Goal: Information Seeking & Learning: Compare options

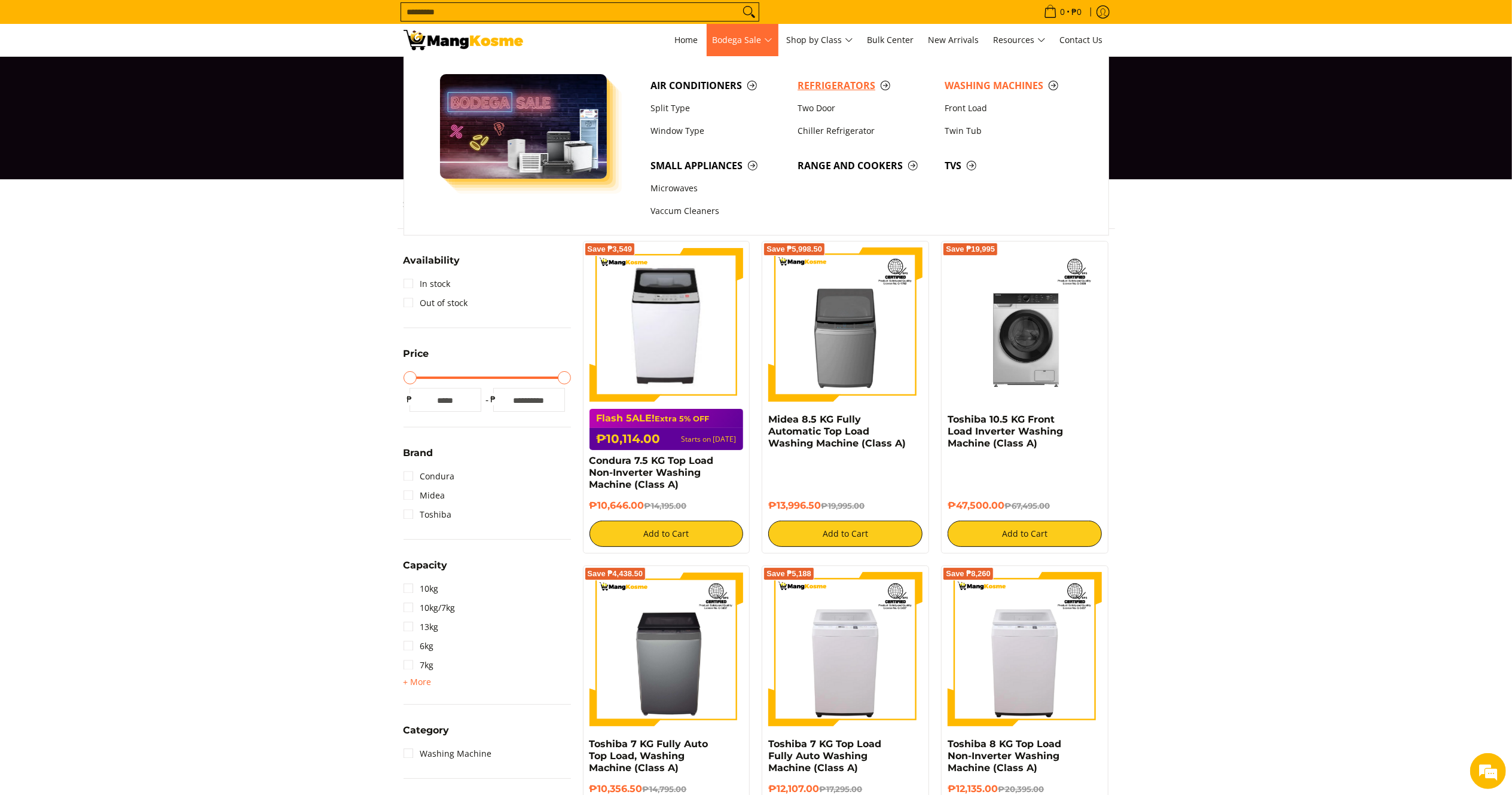
click at [818, 83] on span "Refrigerators" at bounding box center [865, 85] width 135 height 15
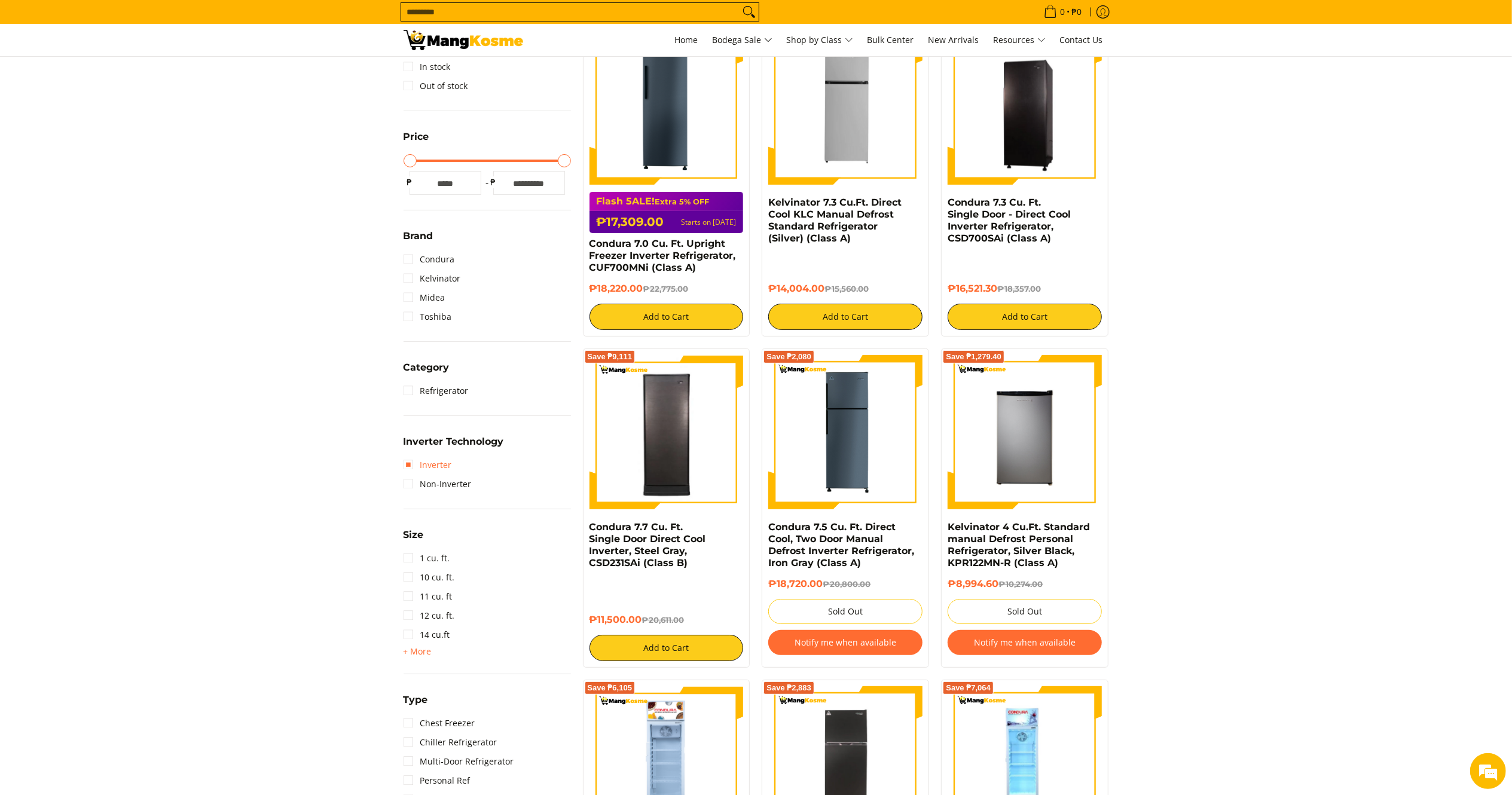
click at [440, 457] on link "Inverter" at bounding box center [427, 464] width 48 height 19
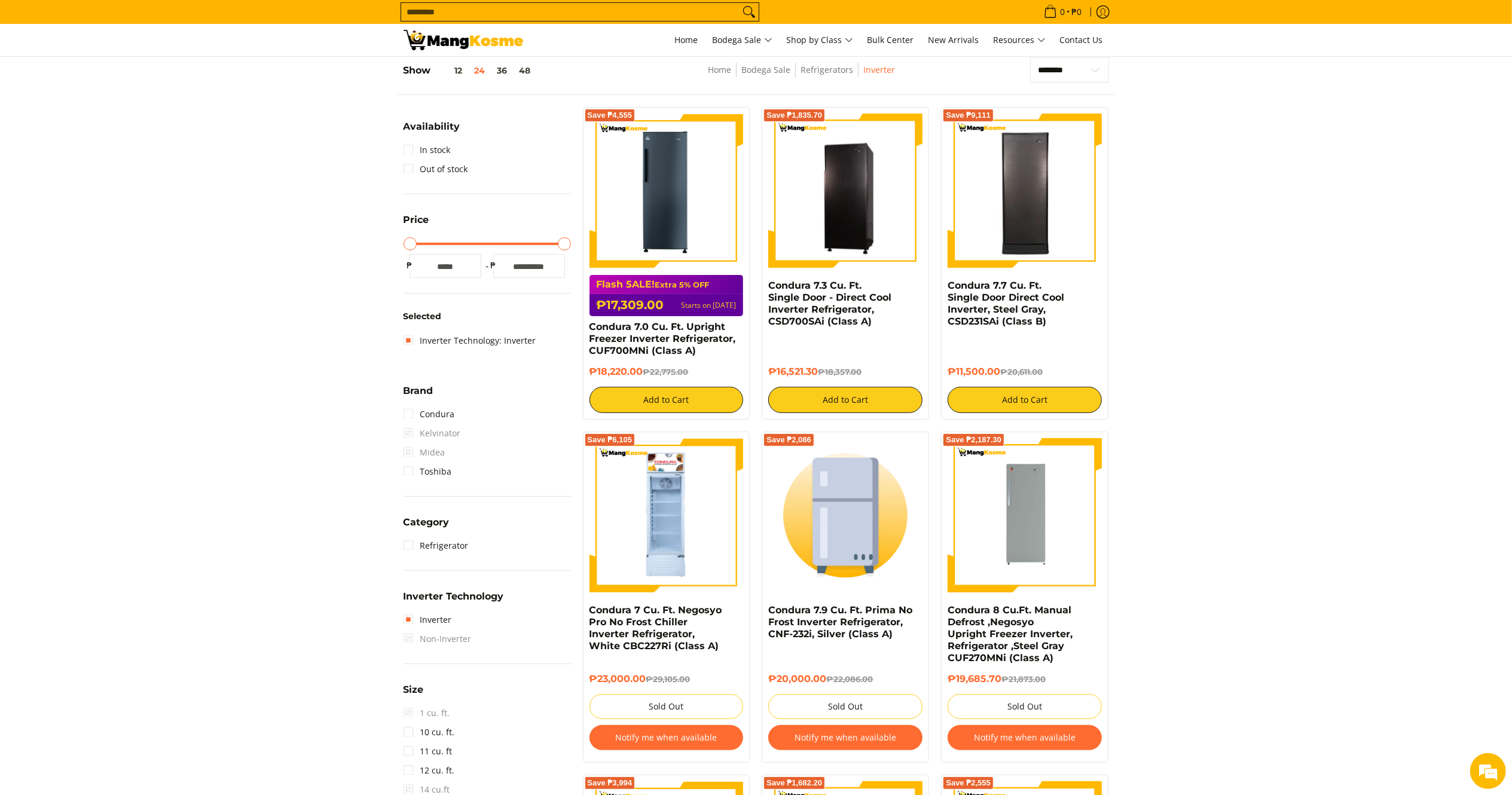
click at [613, 10] on input "Search..." at bounding box center [570, 12] width 338 height 18
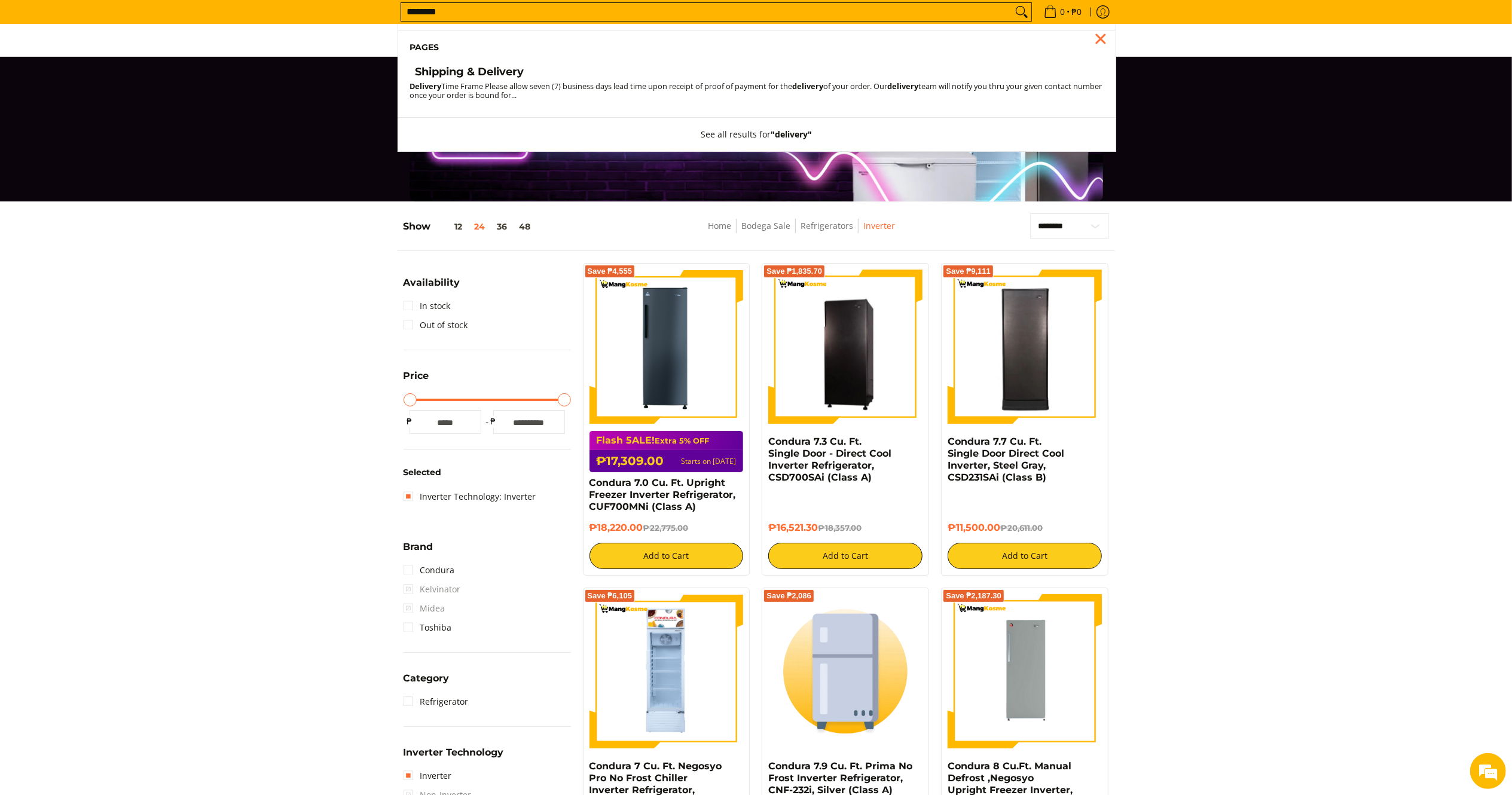
type input "********"
click at [495, 69] on h4 "Shipping & Delivery" at bounding box center [470, 72] width 109 height 14
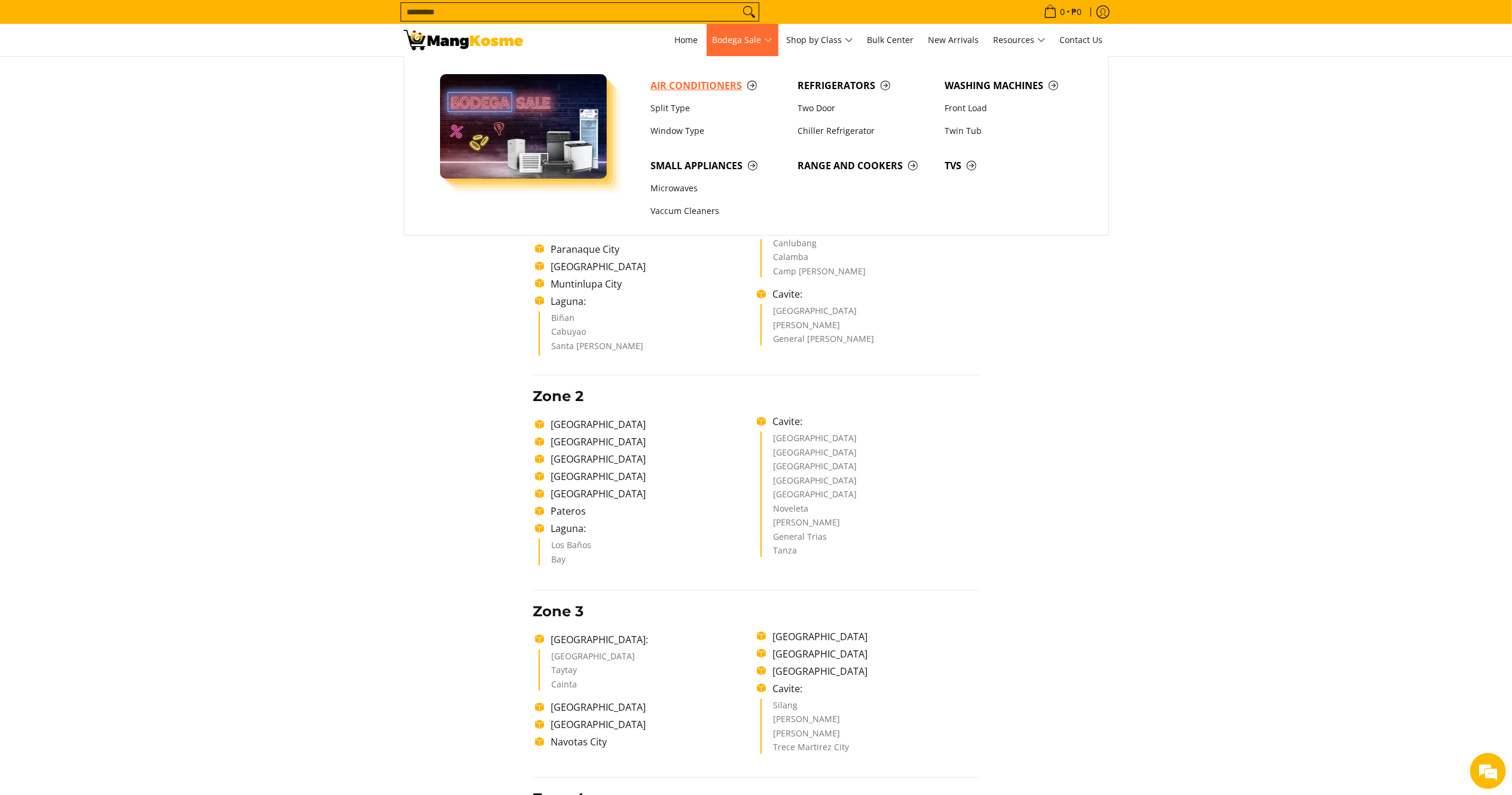
click at [708, 83] on span "Air Conditioners" at bounding box center [717, 85] width 135 height 15
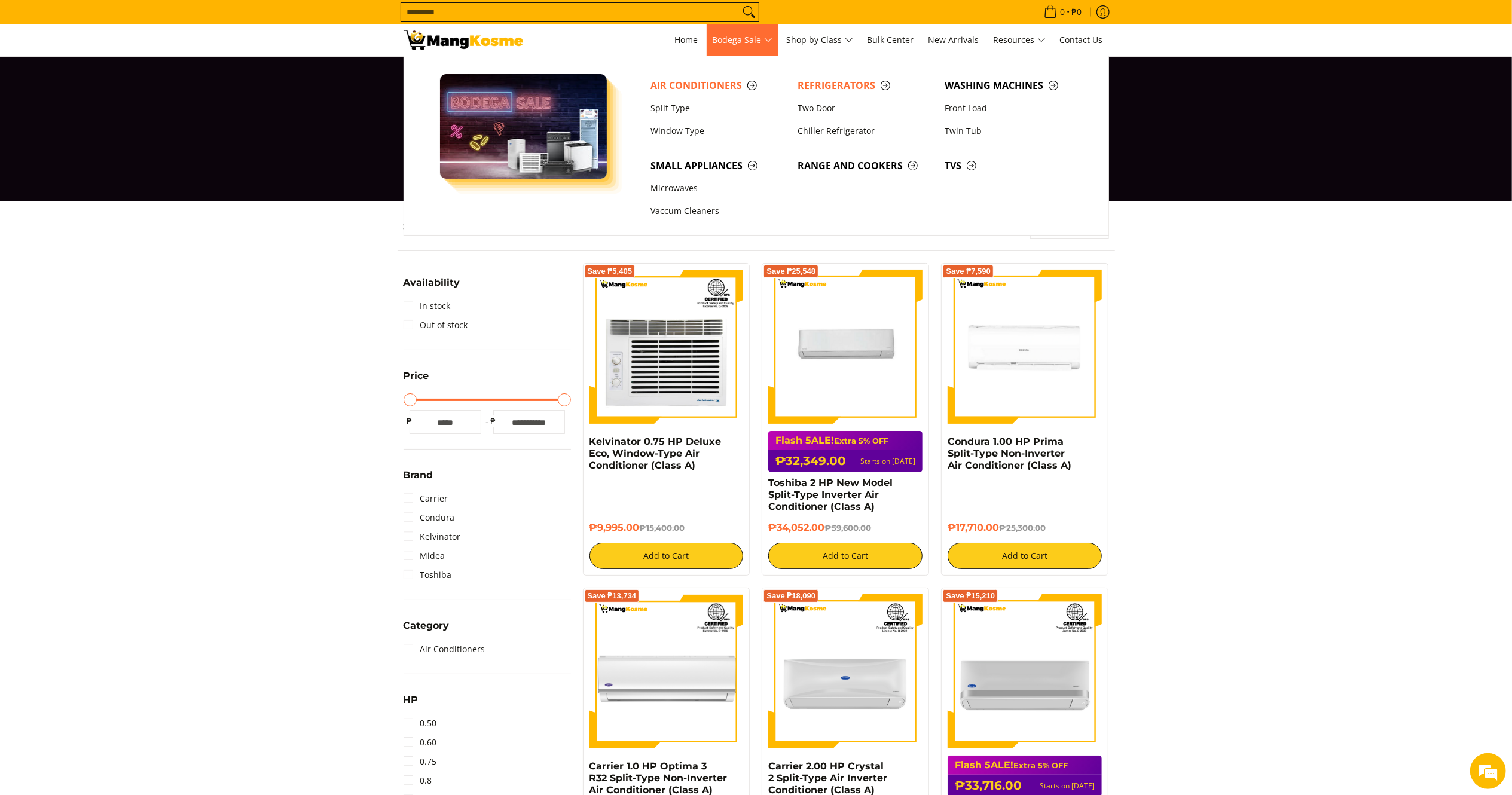
click at [817, 81] on span "Refrigerators" at bounding box center [865, 85] width 135 height 15
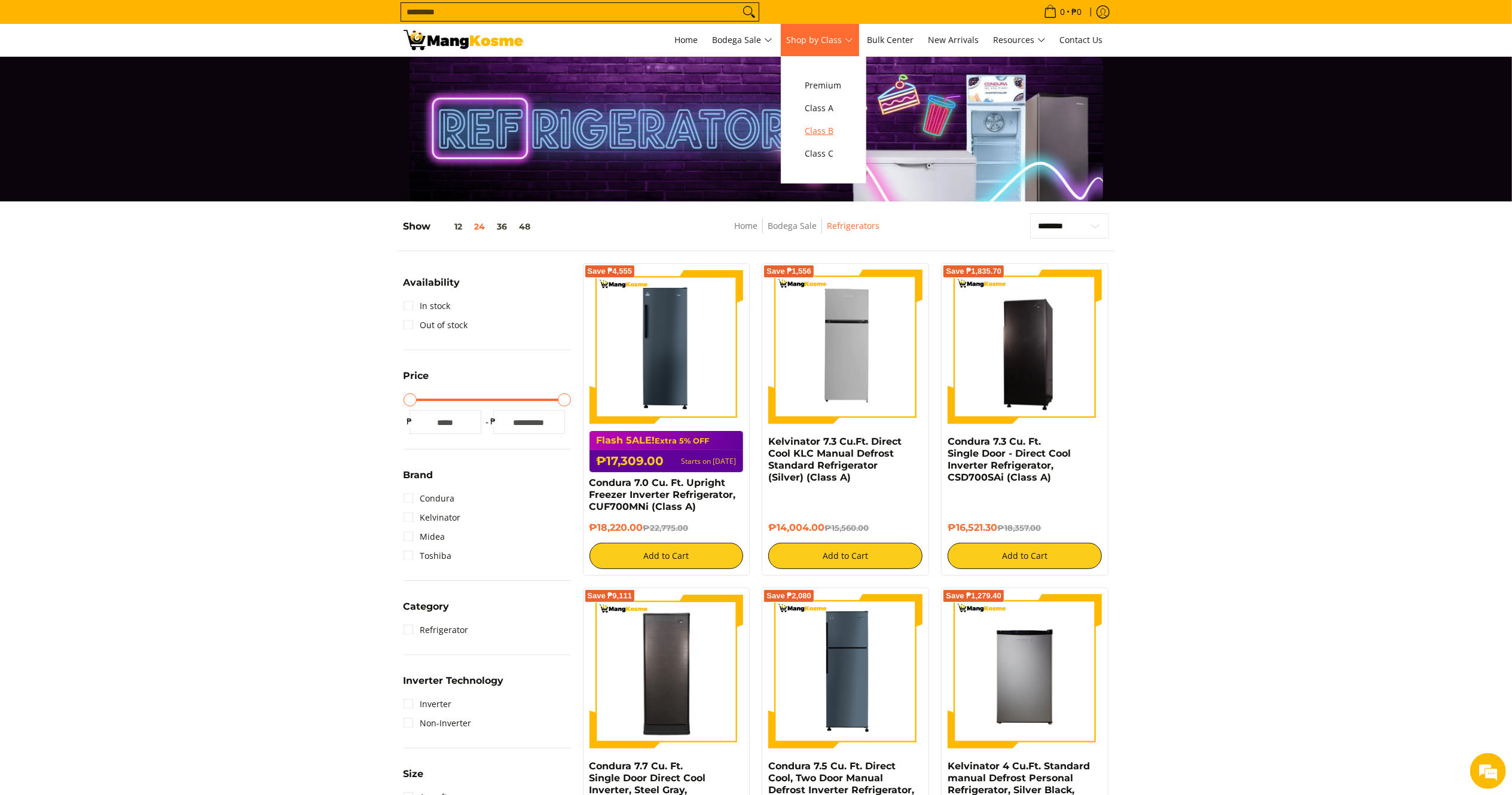
click at [827, 134] on span "Class B" at bounding box center [824, 131] width 36 height 15
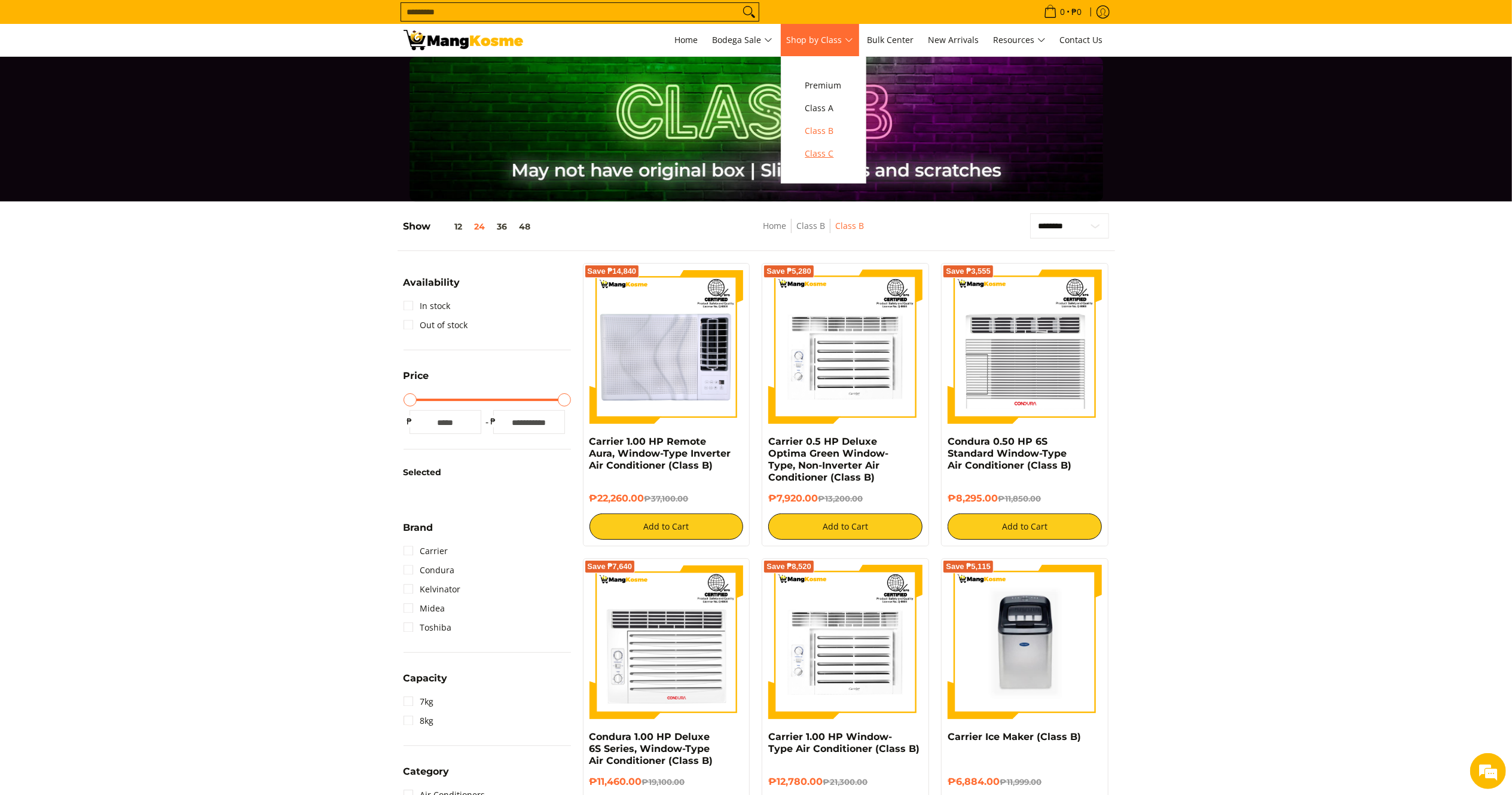
click at [819, 158] on span "Class C" at bounding box center [824, 154] width 36 height 15
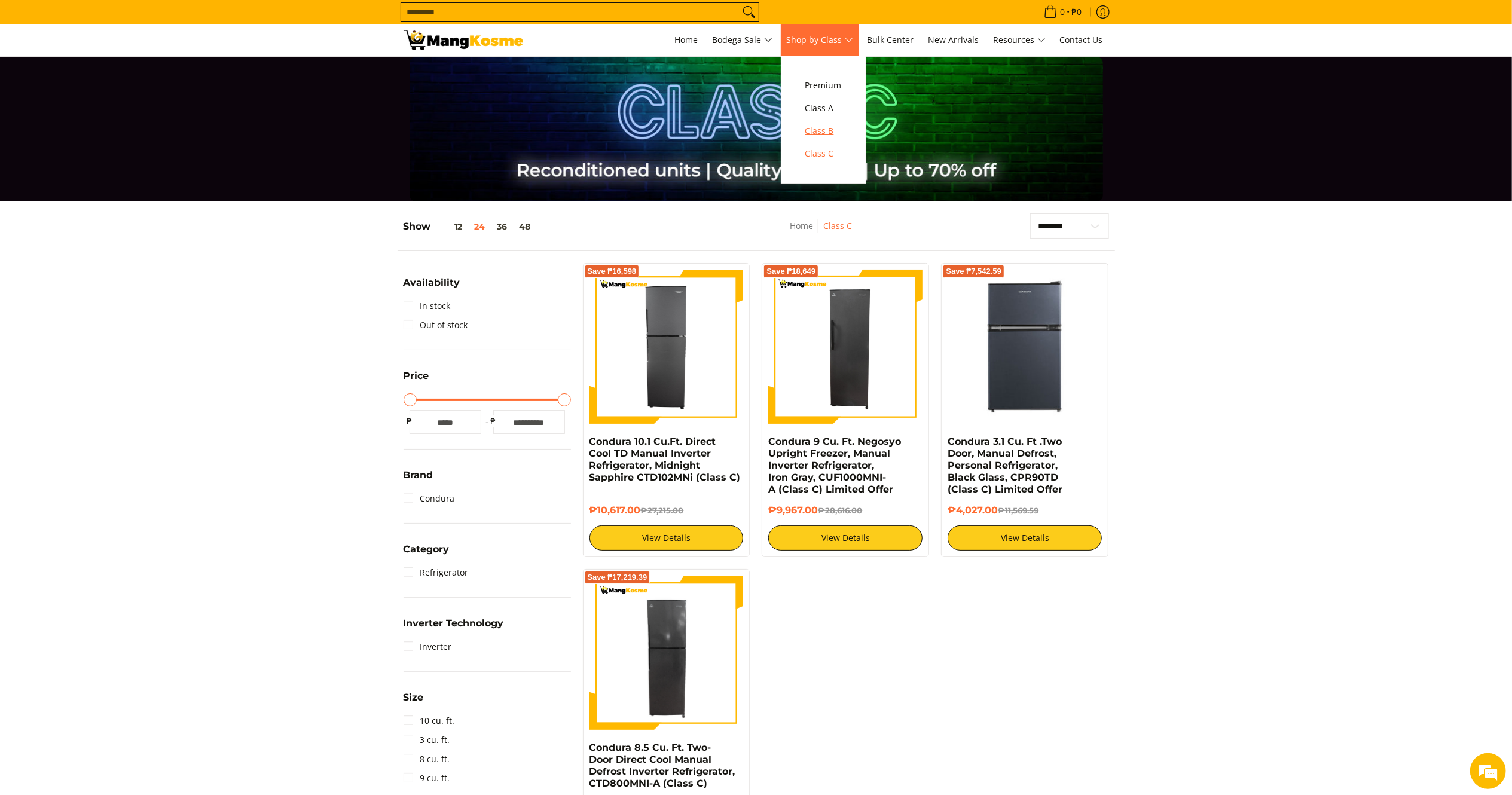
click at [821, 132] on span "Class B" at bounding box center [824, 131] width 36 height 15
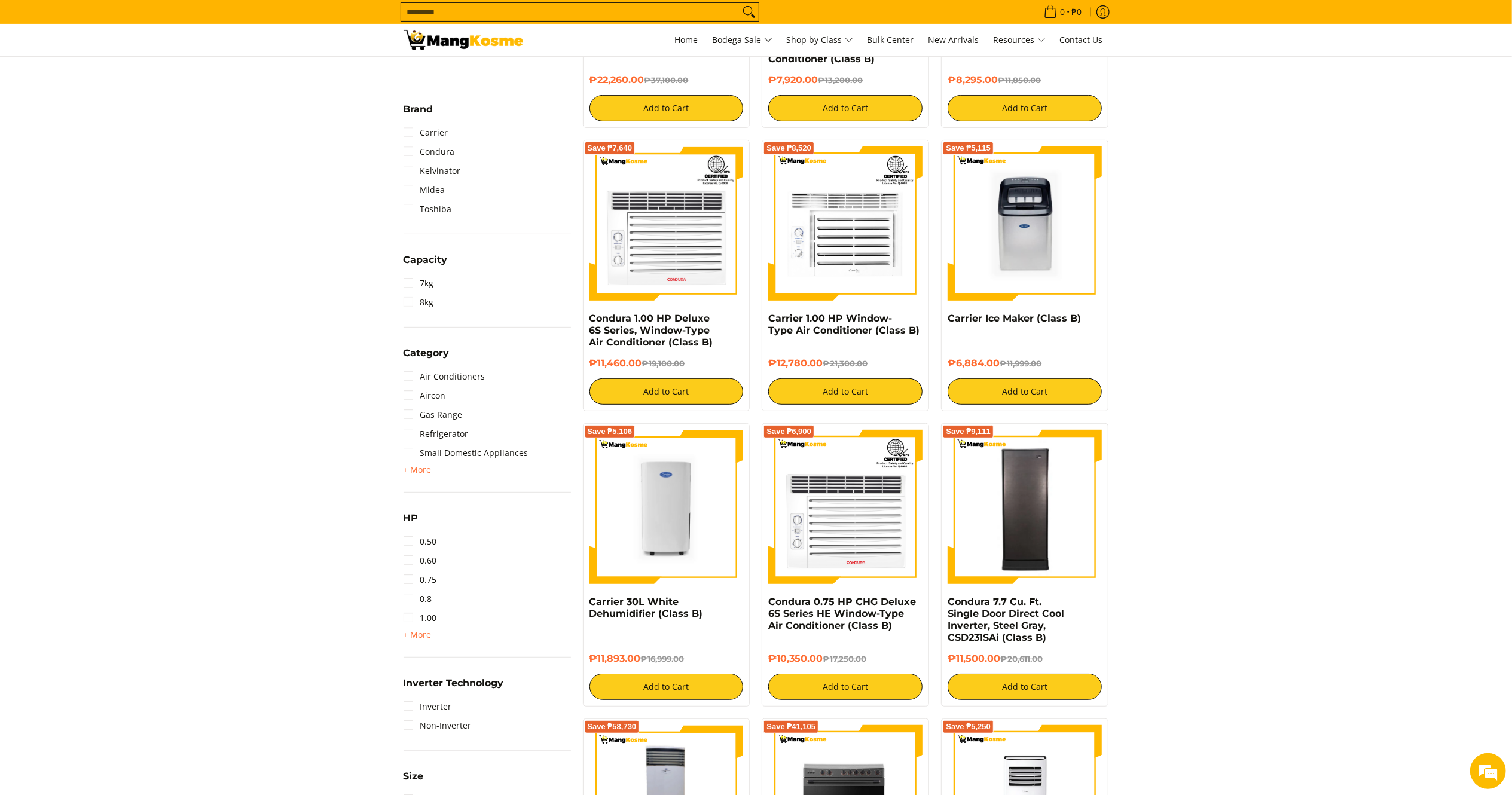
scroll to position [424, 0]
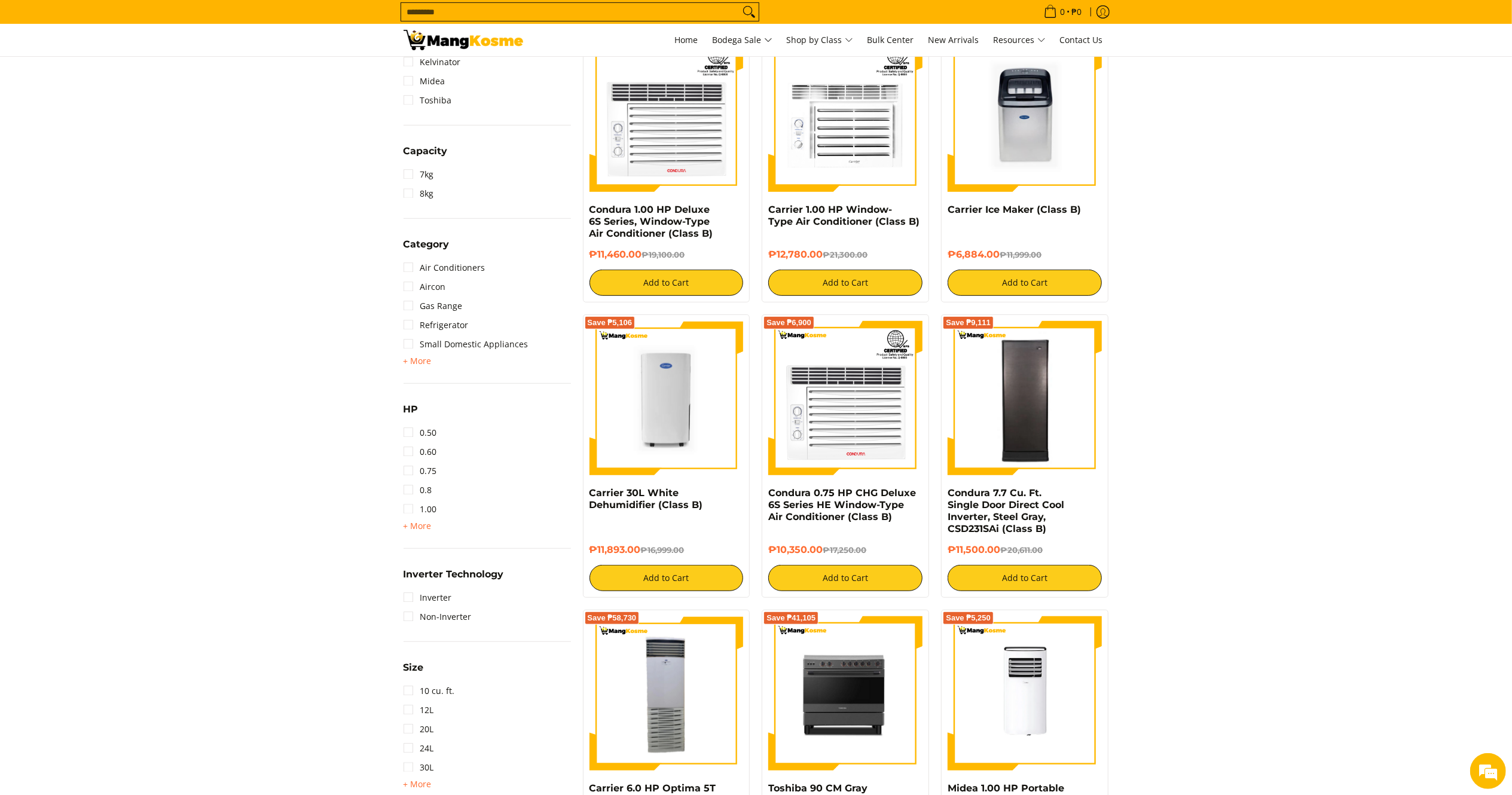
scroll to position [550, 0]
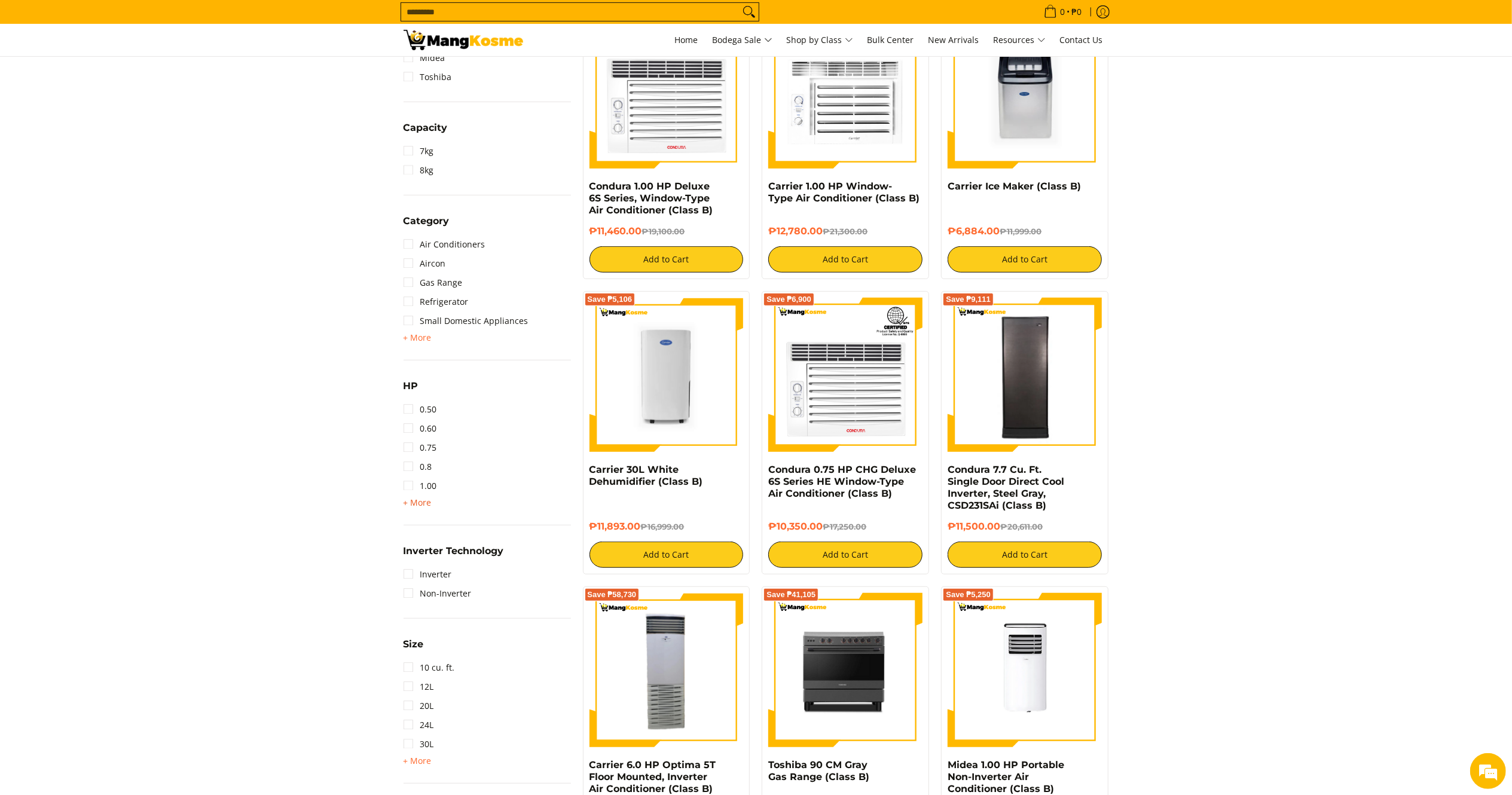
click at [417, 499] on span "+ More" at bounding box center [417, 502] width 28 height 10
click at [417, 501] on link "1.50" at bounding box center [420, 505] width 34 height 19
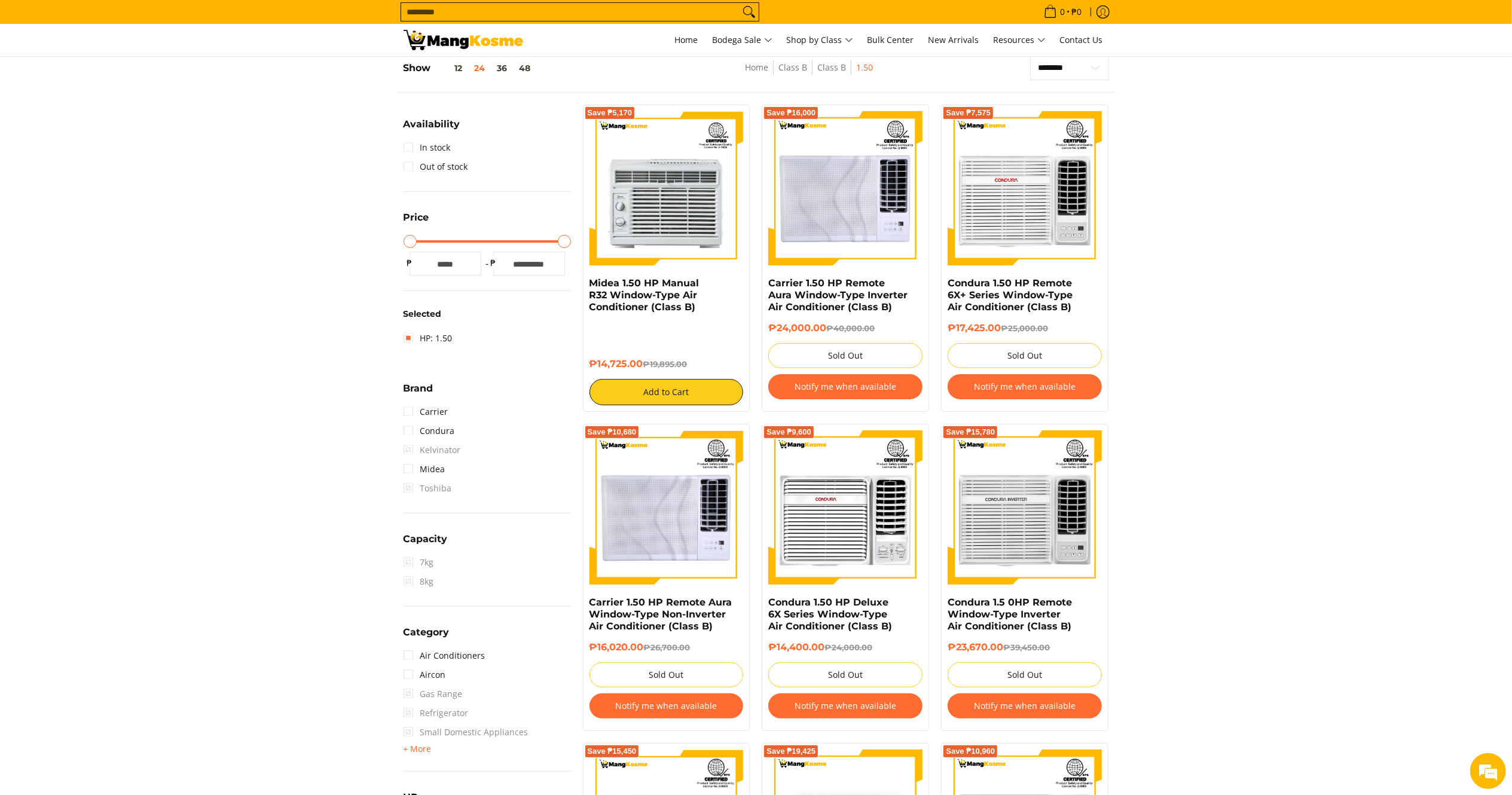
scroll to position [156, 0]
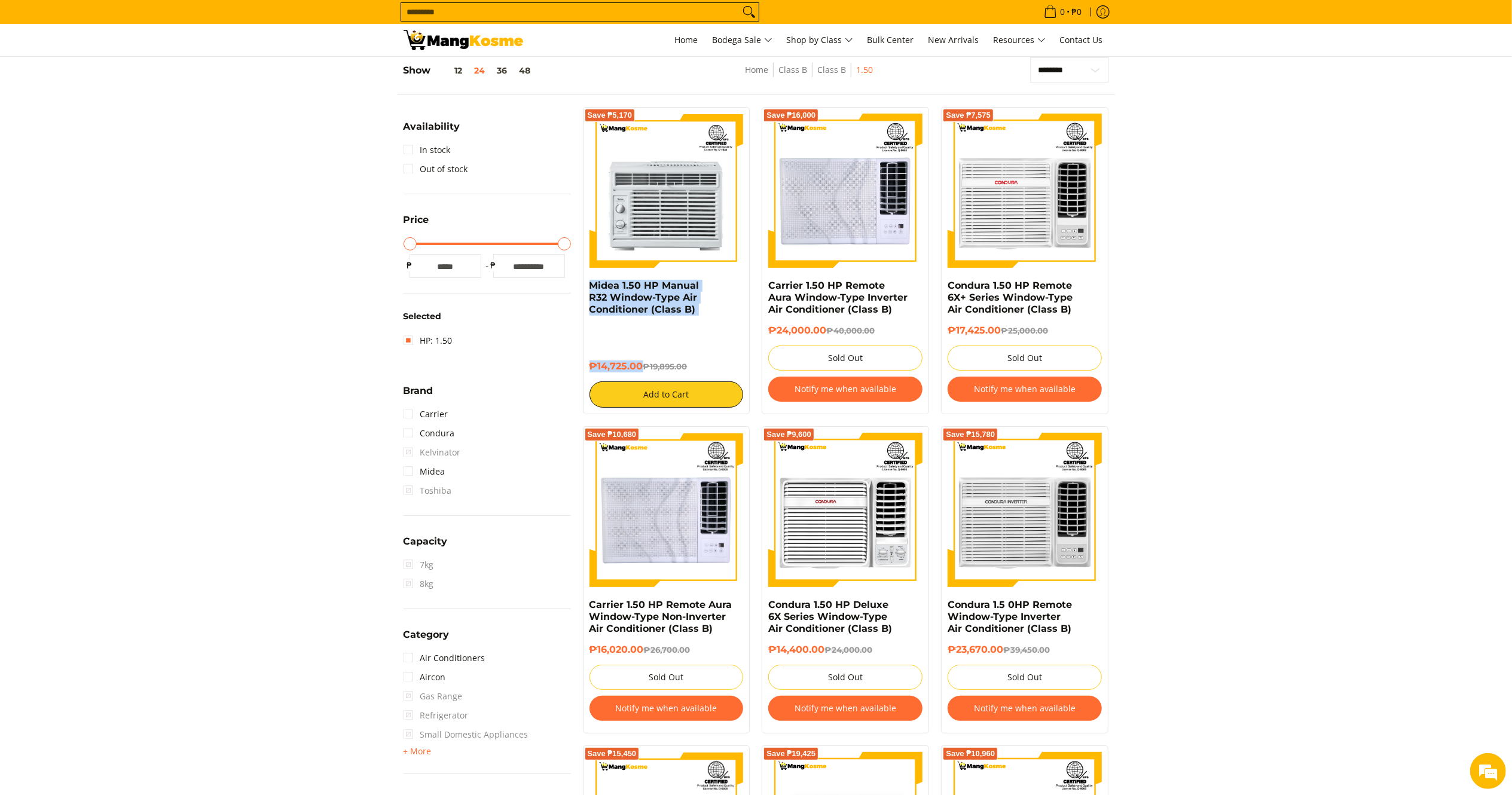
drag, startPoint x: 643, startPoint y: 370, endPoint x: 587, endPoint y: 291, distance: 96.8
click at [587, 291] on div "Save ₱5,170 Midea 1.50 HP Manual R32 Window-Type Air Conditioner (Class B) ₱14,…" at bounding box center [667, 260] width 168 height 307
copy div "Midea 1.50 HP Manual R32 Window-Type Air Conditioner (Class B) ₱14,725.00"
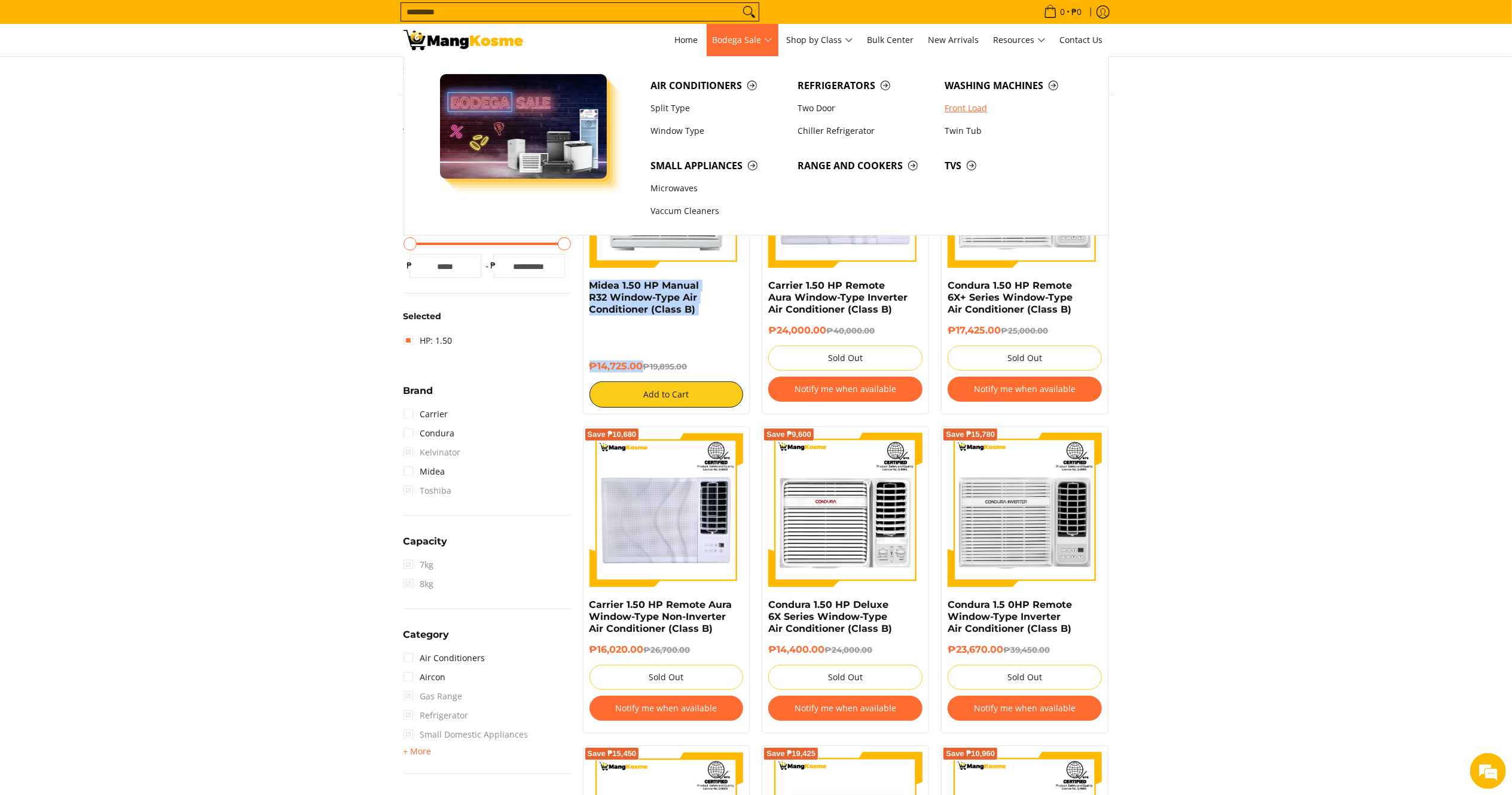
click at [968, 108] on link "Front Load" at bounding box center [1012, 108] width 147 height 23
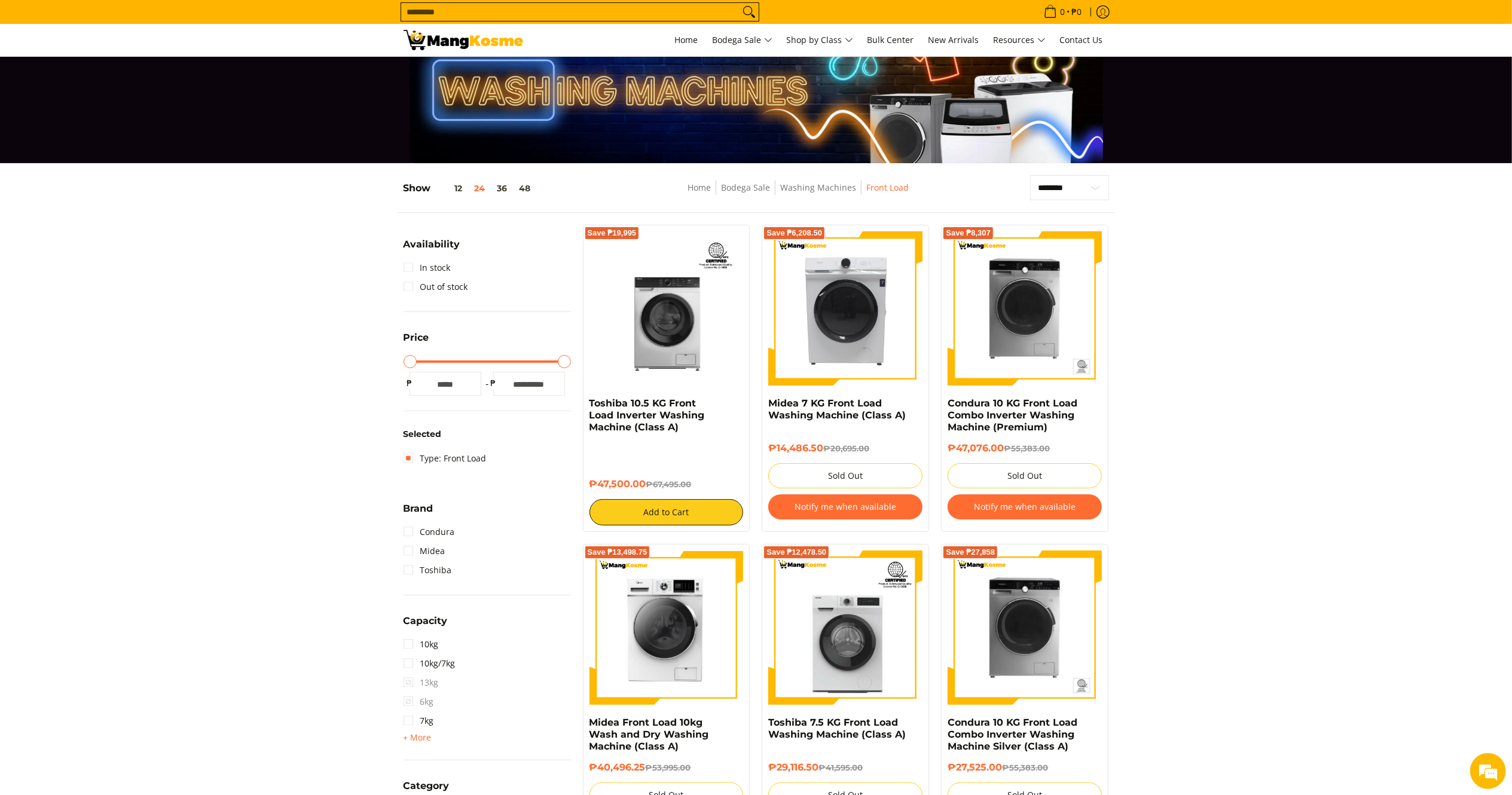
drag, startPoint x: 649, startPoint y: 490, endPoint x: 585, endPoint y: 402, distance: 108.8
click at [585, 402] on div "Save ₱19,995 Toshiba 10.5 KG Front Load Inverter Washing Machine (Class A) ₱47,…" at bounding box center [667, 378] width 168 height 307
copy div "Toshiba 10.5 KG Front Load Inverter Washing Machine (Class A) ₱47,500.00"
click at [482, 30] on img at bounding box center [463, 40] width 120 height 20
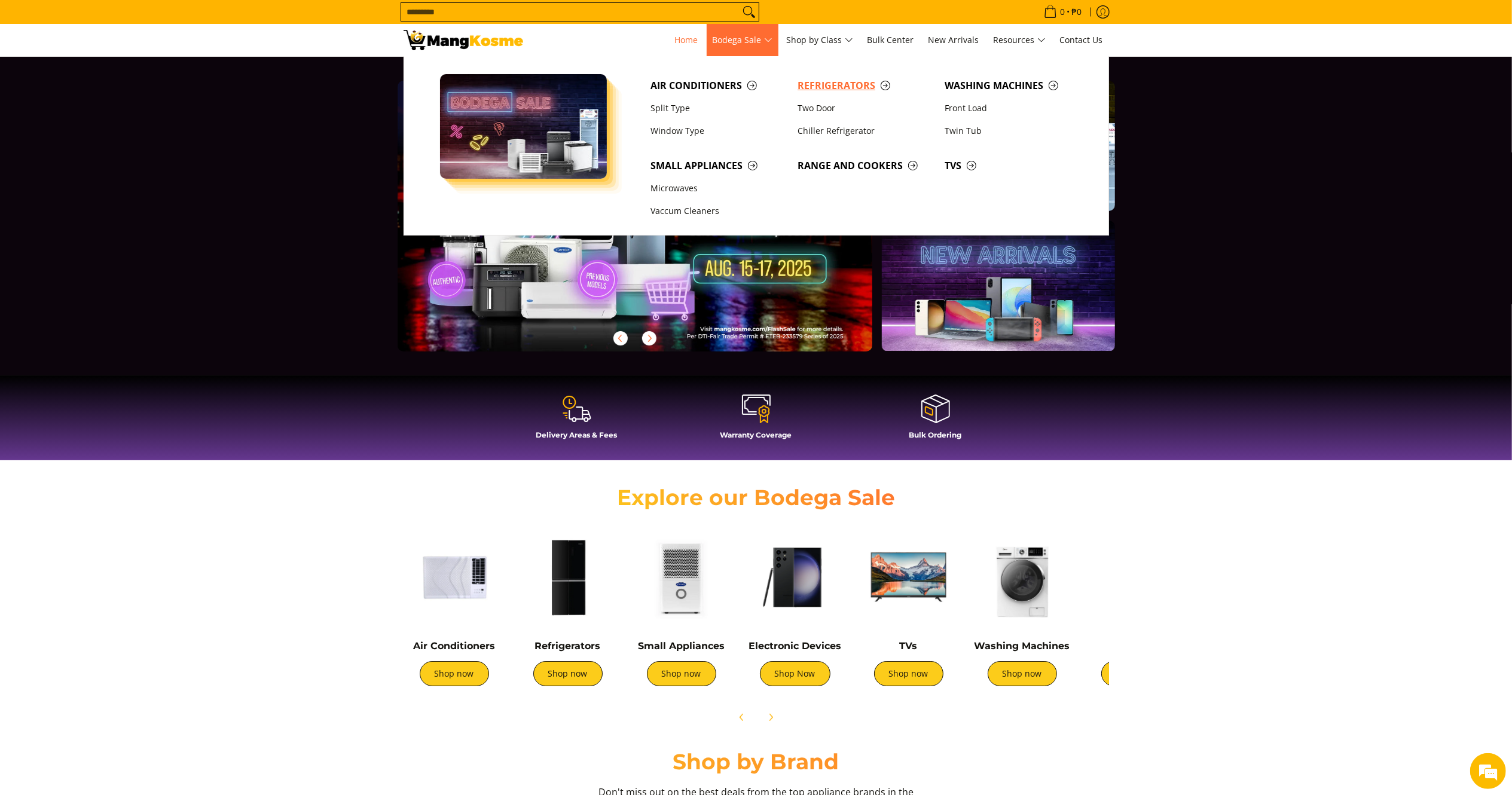
click at [861, 90] on span "Refrigerators" at bounding box center [865, 85] width 135 height 15
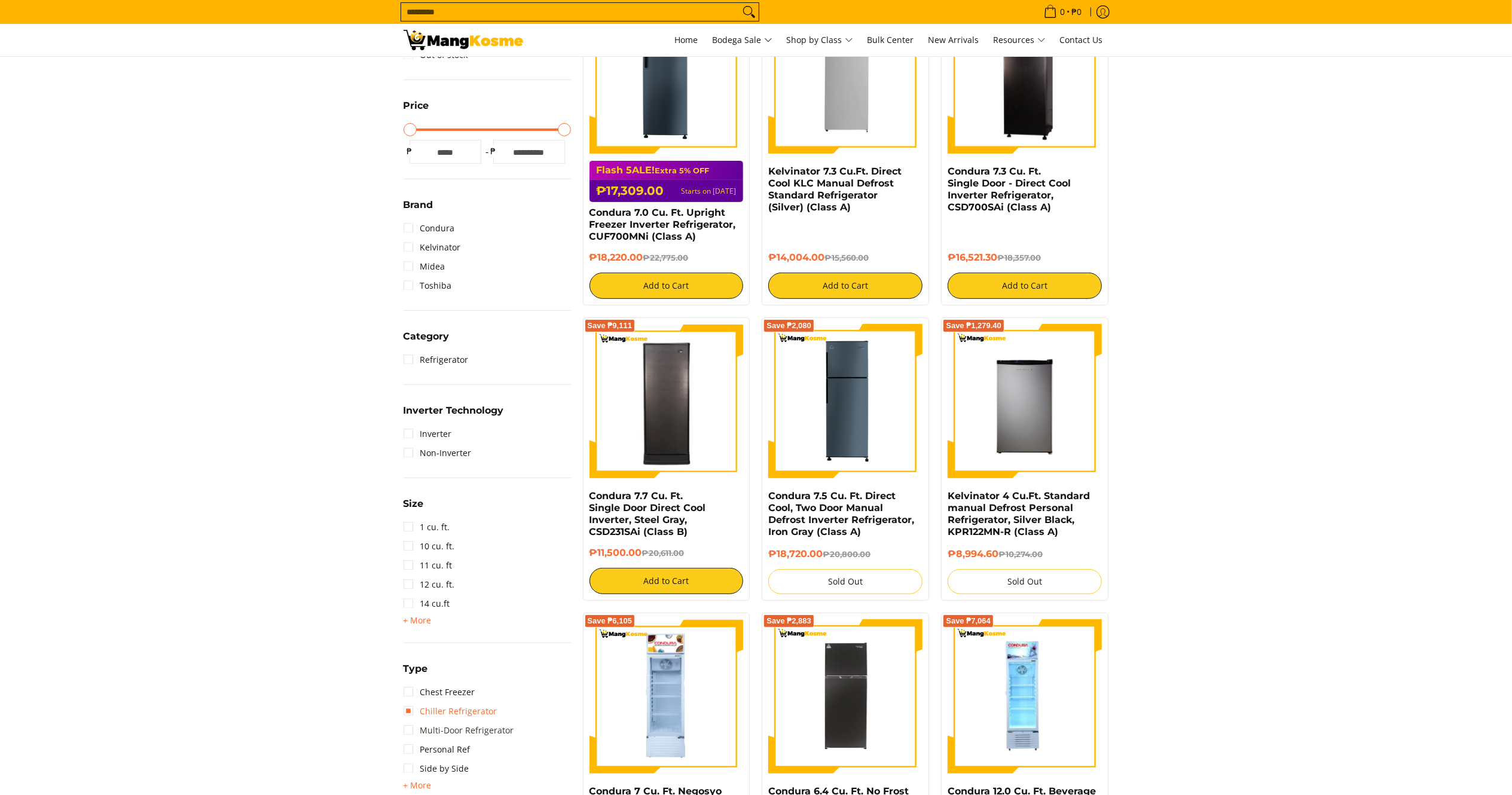
scroll to position [270, 0]
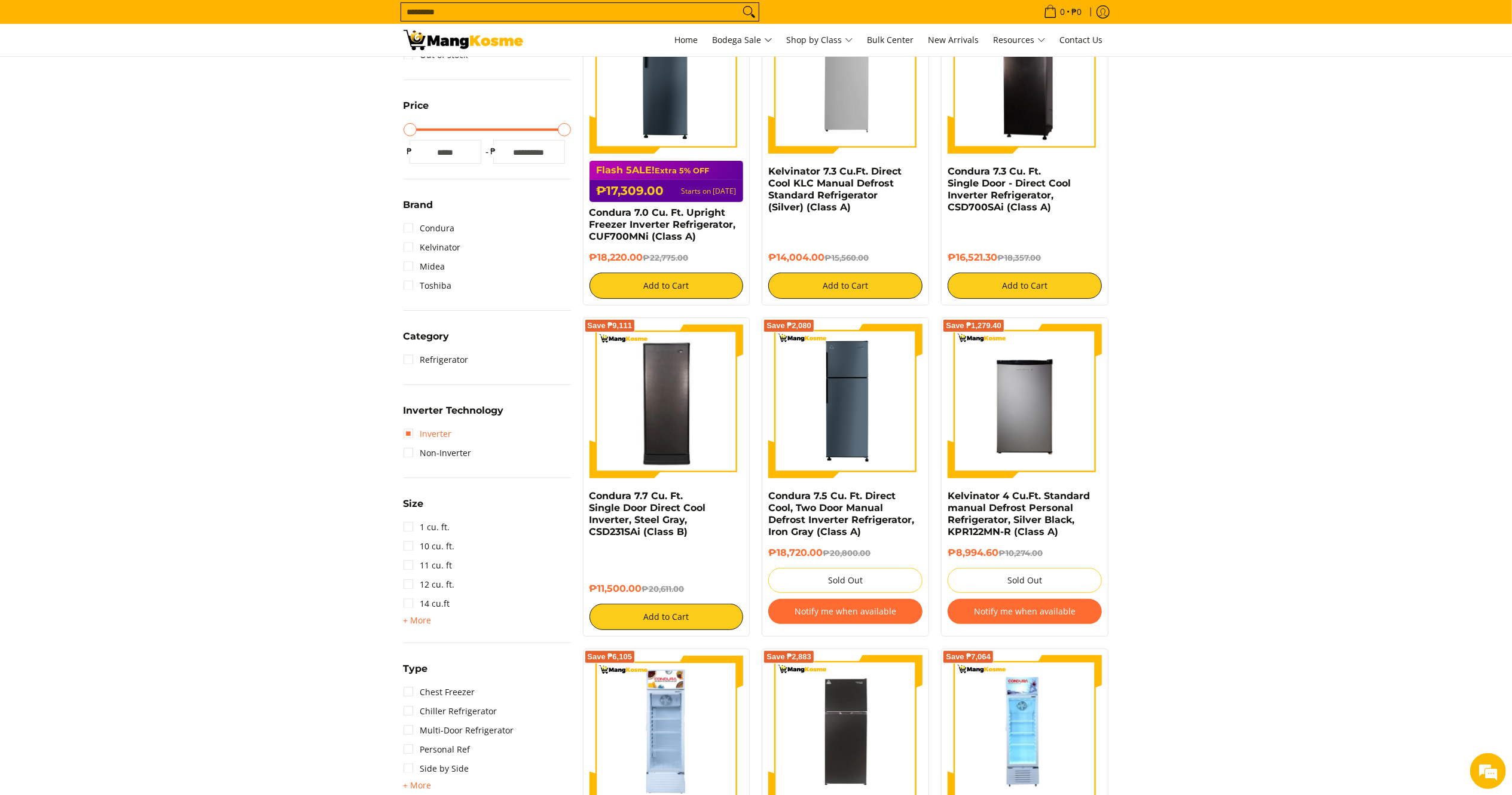
click at [415, 429] on link "Inverter" at bounding box center [427, 433] width 48 height 19
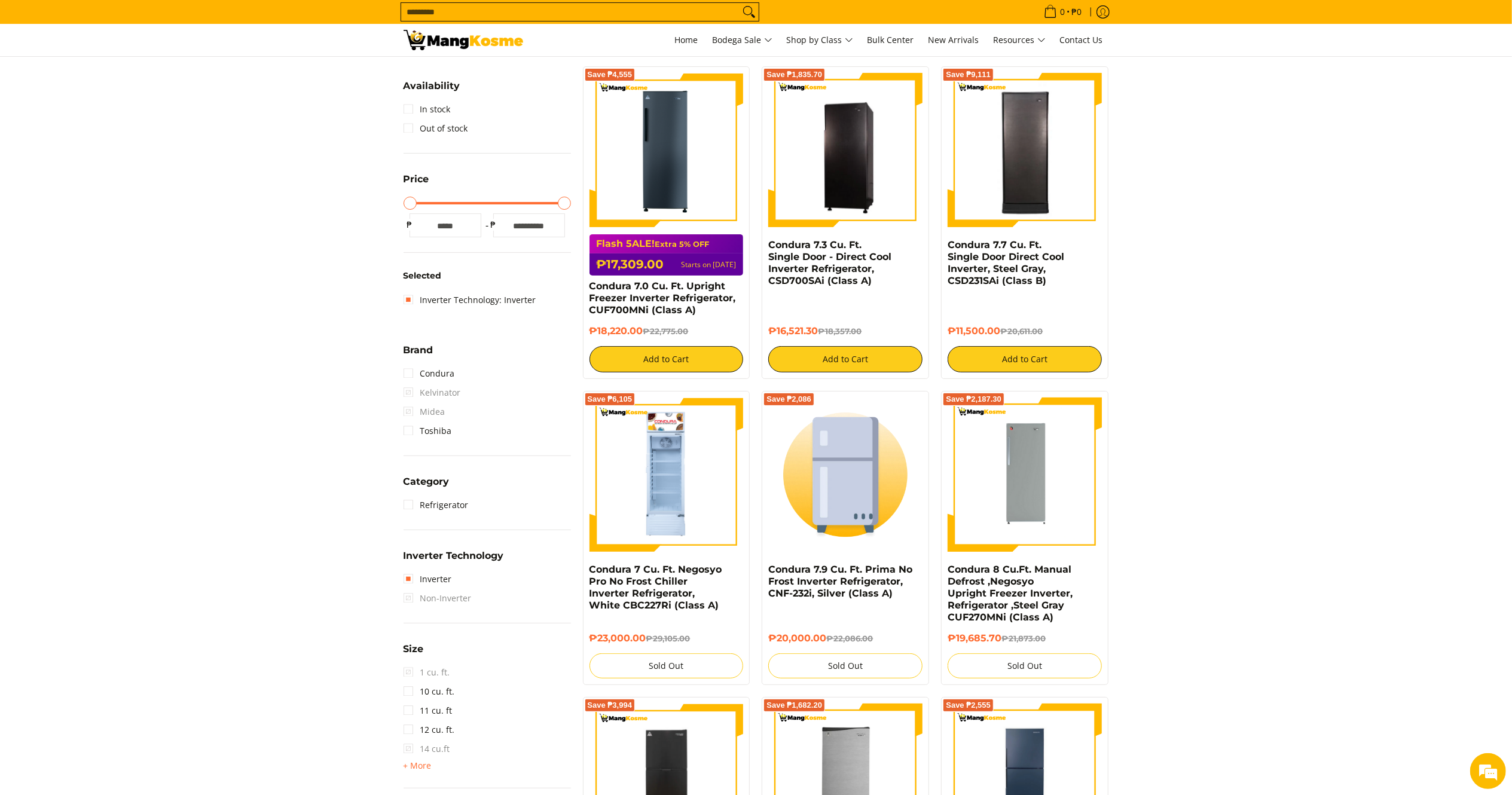
scroll to position [156, 0]
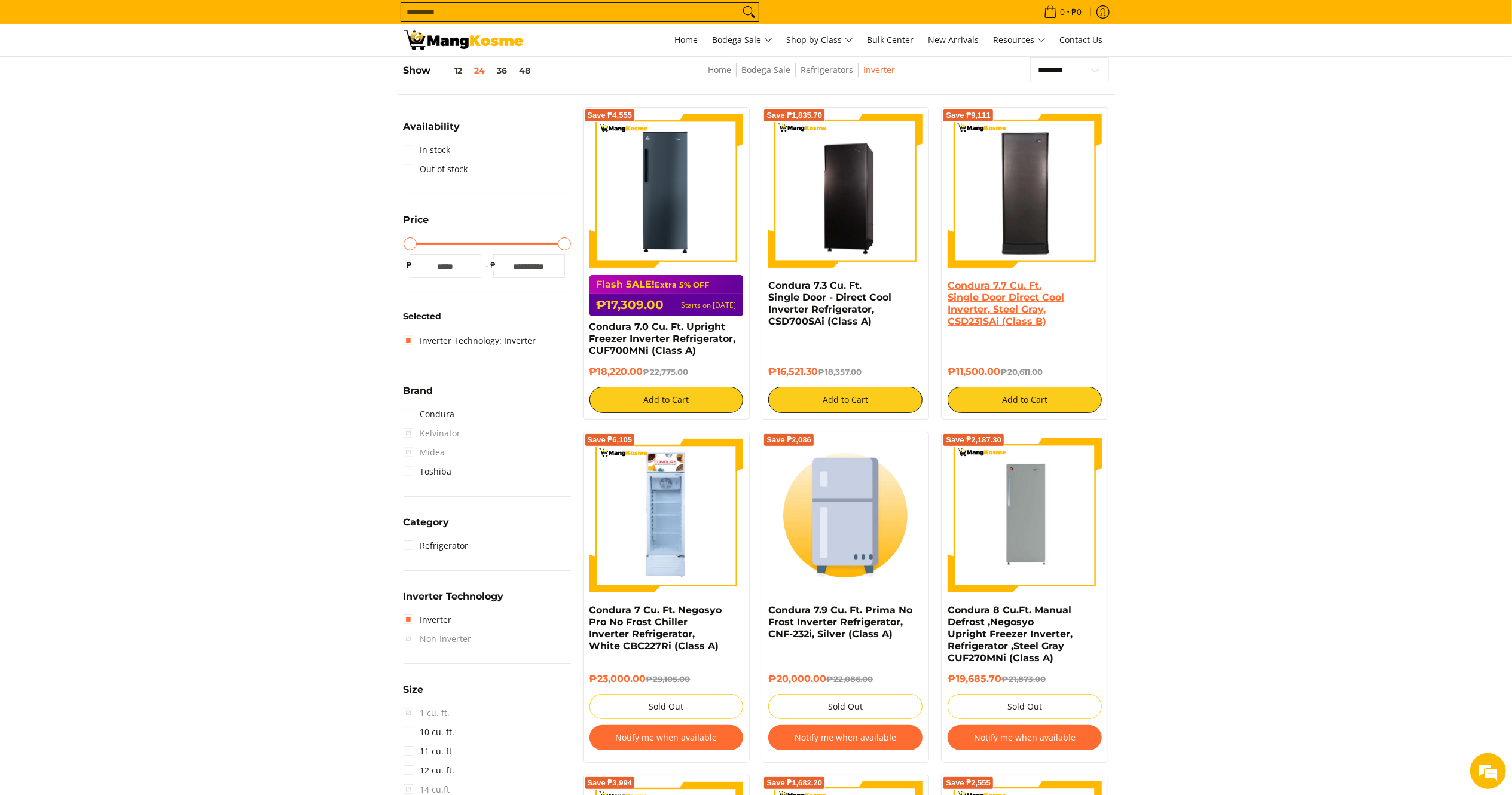
drag, startPoint x: 1002, startPoint y: 373, endPoint x: 948, endPoint y: 282, distance: 105.8
click at [948, 282] on div "Condura 7.7 Cu. Ft. Single Door Direct Cool Inverter, Steel Gray, CSD231SAi (Cl…" at bounding box center [1025, 346] width 154 height 133
copy div "Condura 7.7 Cu. Ft. Single Door Direct Cool Inverter, Steel Gray, CSD231SAi (Cl…"
drag, startPoint x: 819, startPoint y: 368, endPoint x: 761, endPoint y: 284, distance: 102.1
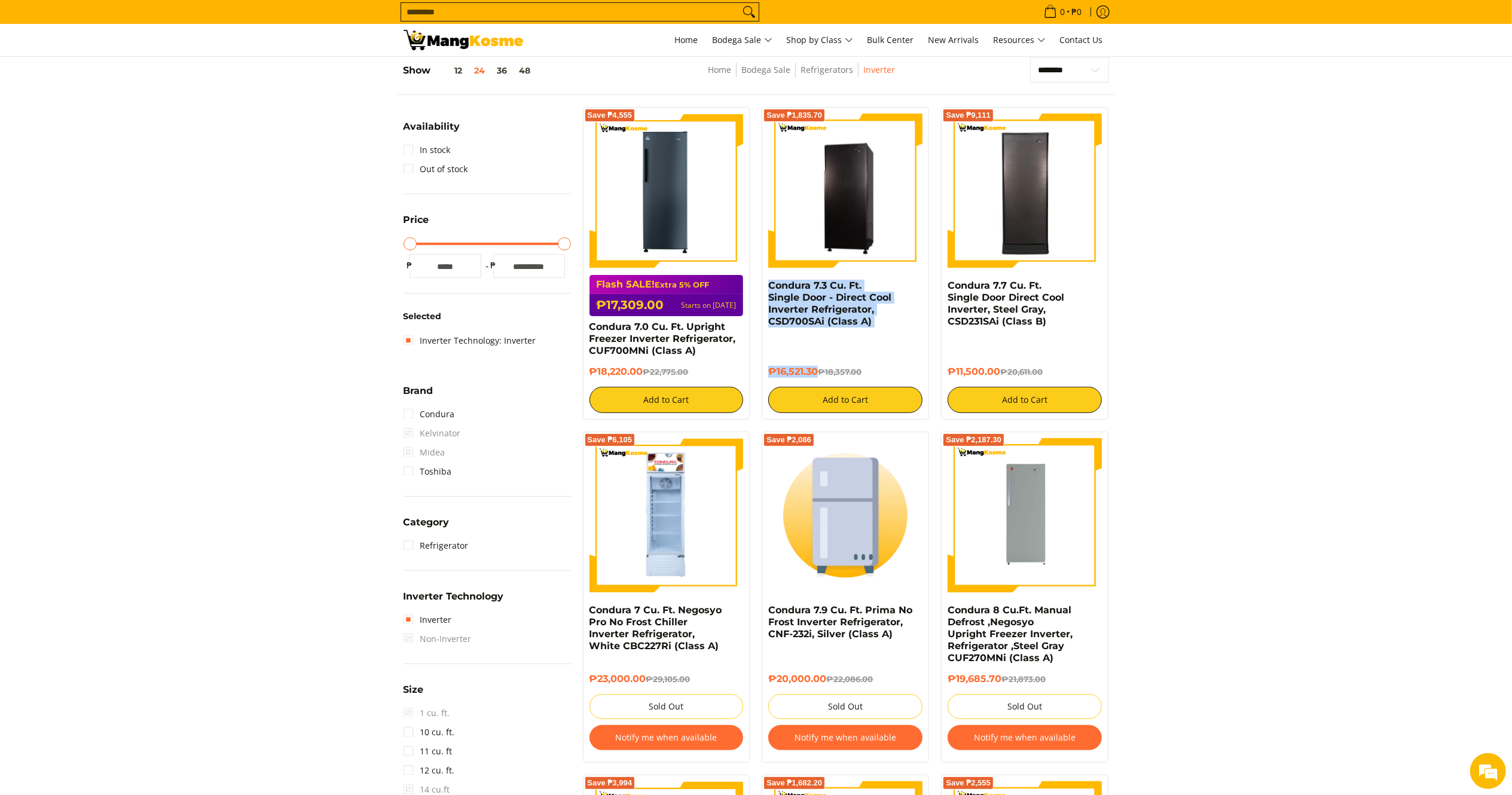
click at [761, 284] on div "Save ₱1,835.70 Condura 7.3 Cu. Ft. Single Door - Direct Cool Inverter Refrigera…" at bounding box center [845, 263] width 180 height 313
copy div "Condura 7.3 Cu. Ft. Single Door - Direct Cool Inverter Refrigerator, CSD700SAi …"
drag, startPoint x: 645, startPoint y: 371, endPoint x: 582, endPoint y: 326, distance: 77.4
click at [582, 326] on div "Save ₱4,555 Flash 5ALE! Extra 5% OFF ₱17,309.00 Starts on [DATE] Condura 7.0 Cu…" at bounding box center [667, 263] width 180 height 313
copy div "Condura 7.0 Cu. Ft. Upright Freezer Inverter Refrigerator, CUF700MNi (Class A) …"
